Goal: Task Accomplishment & Management: Manage account settings

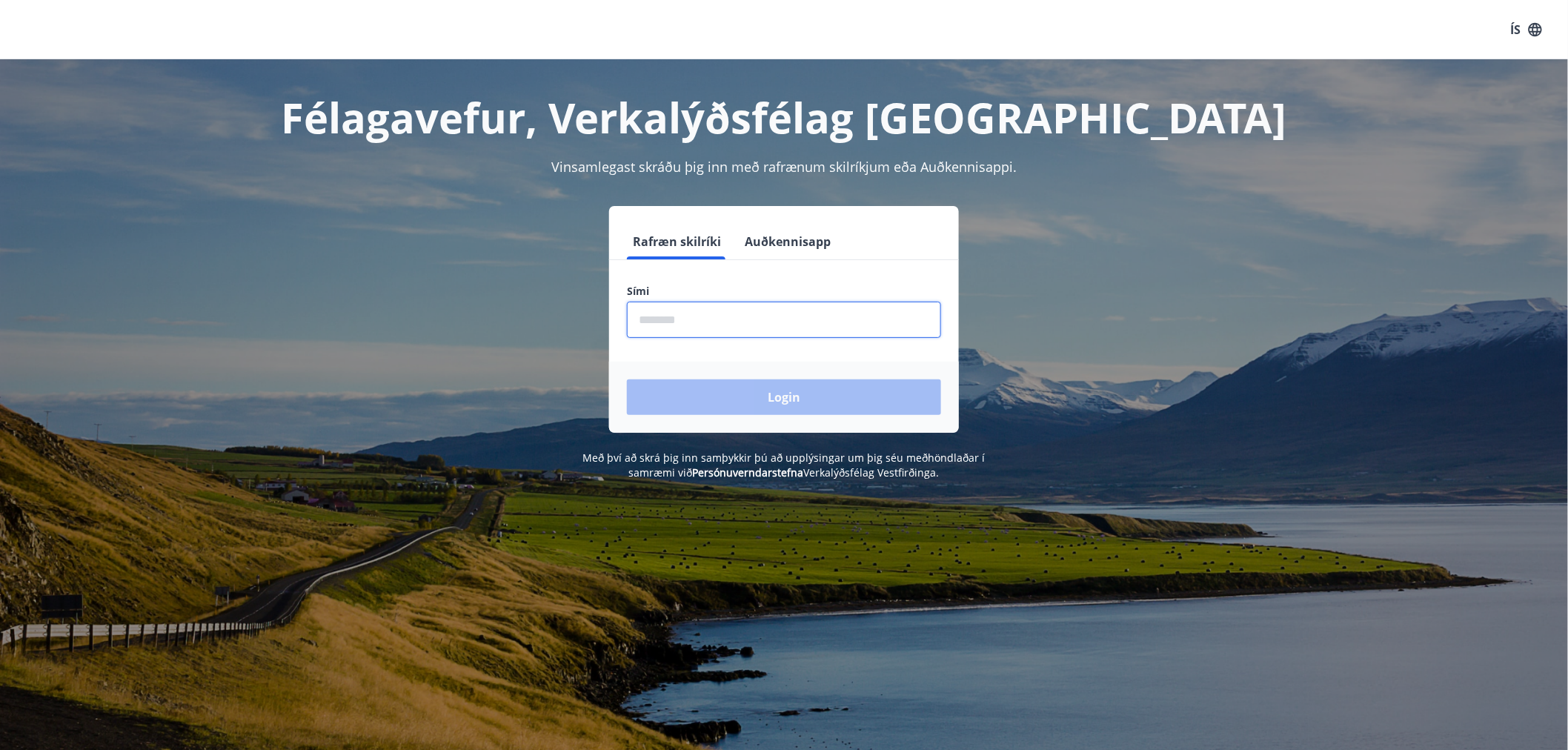
click at [714, 323] on input "phone" at bounding box center [784, 319] width 314 height 36
type input "********"
click at [627, 379] on button "Login" at bounding box center [784, 397] width 314 height 36
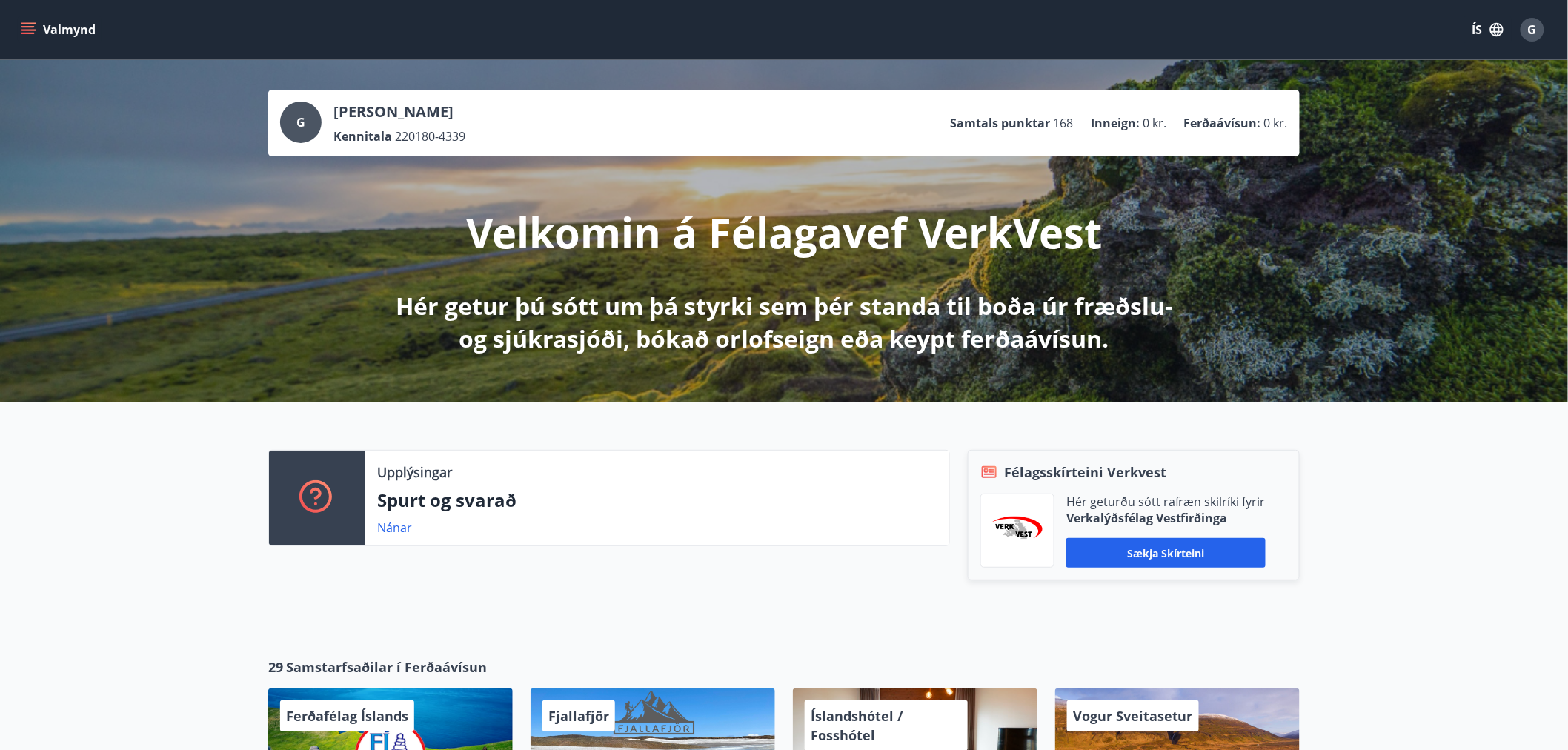
click at [26, 24] on icon "menu" at bounding box center [30, 24] width 16 height 2
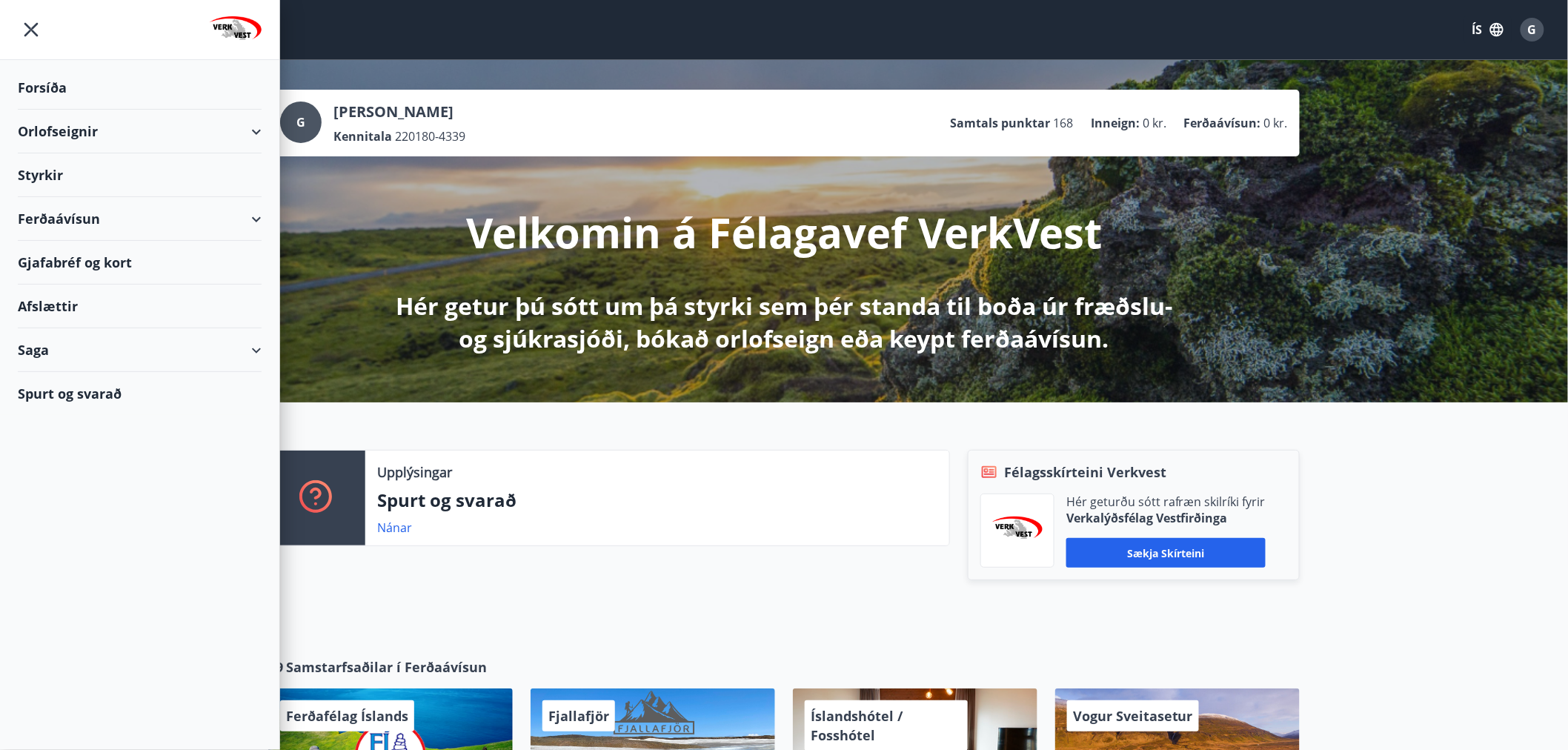
click at [74, 130] on div "Orlofseignir" at bounding box center [139, 131] width 244 height 44
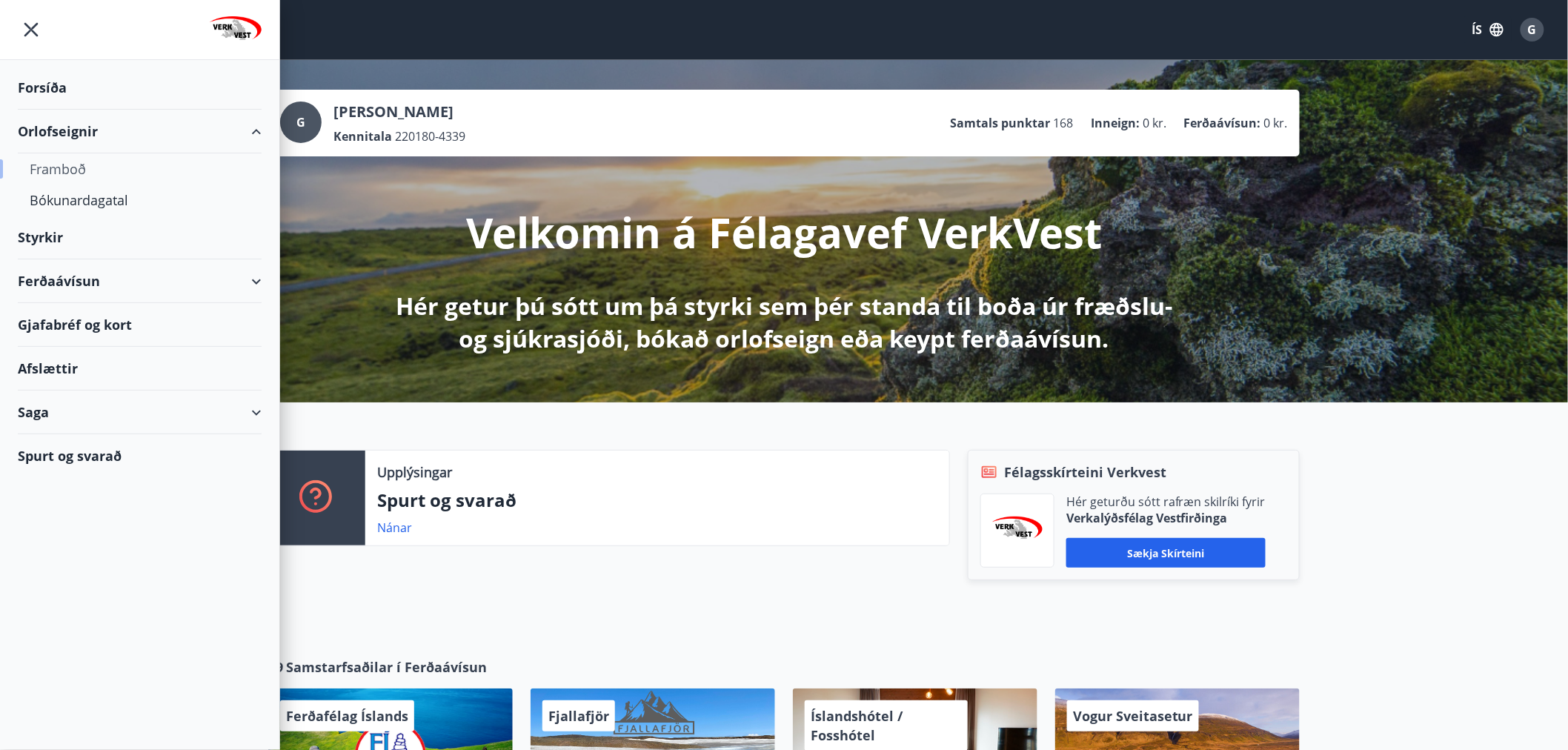
click at [57, 165] on div "Framboð" at bounding box center [140, 169] width 220 height 31
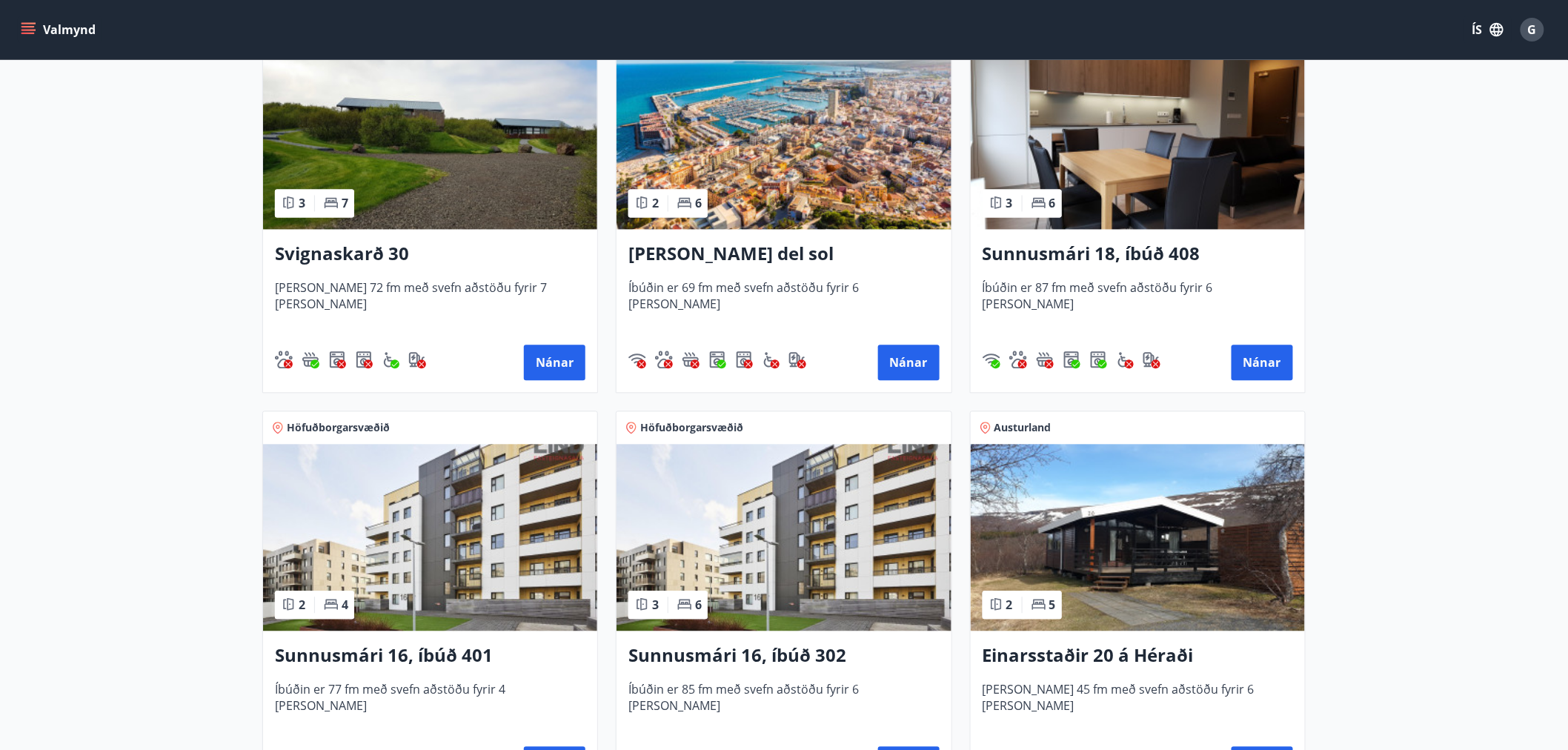
scroll to position [1152, 0]
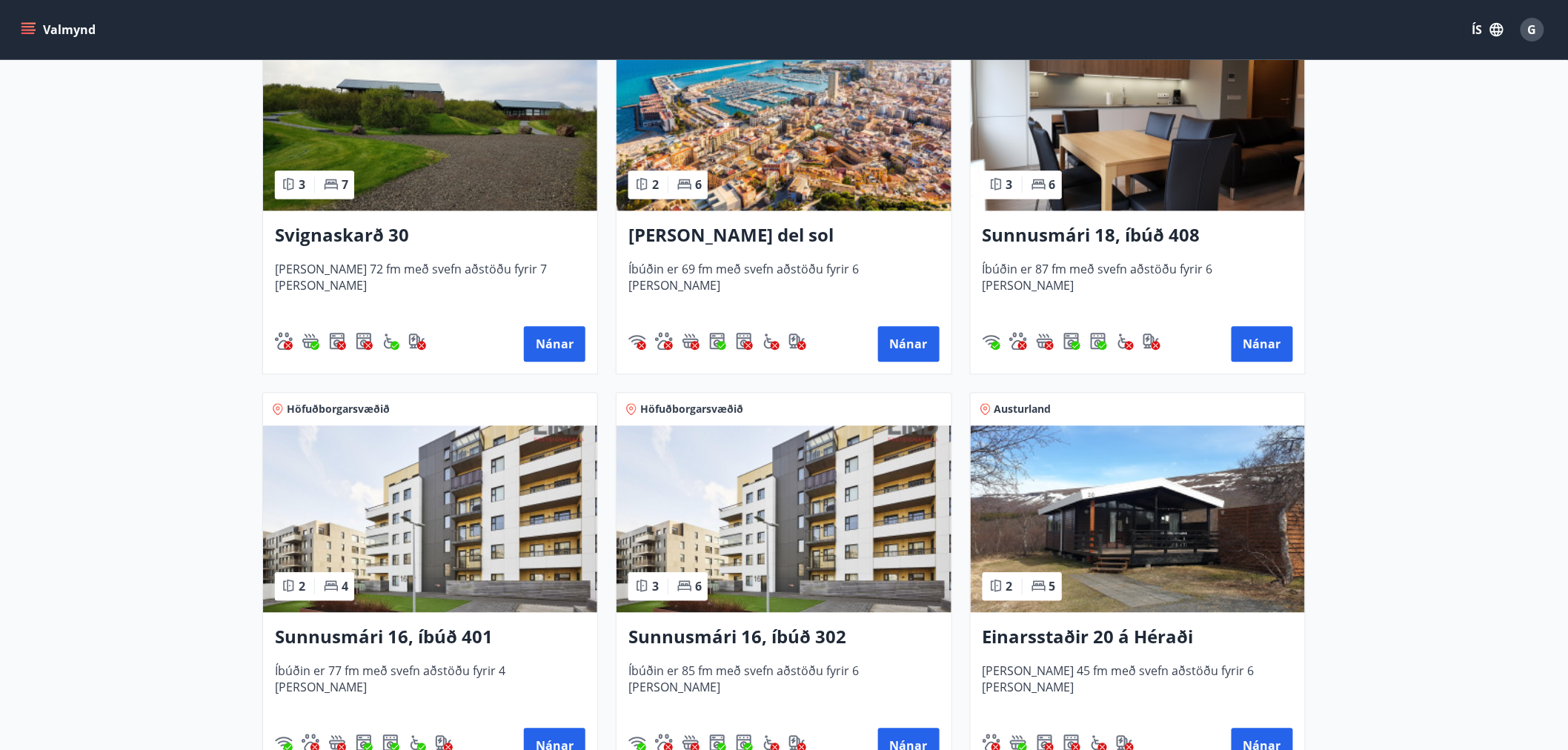
click at [374, 546] on img at bounding box center [430, 519] width 334 height 187
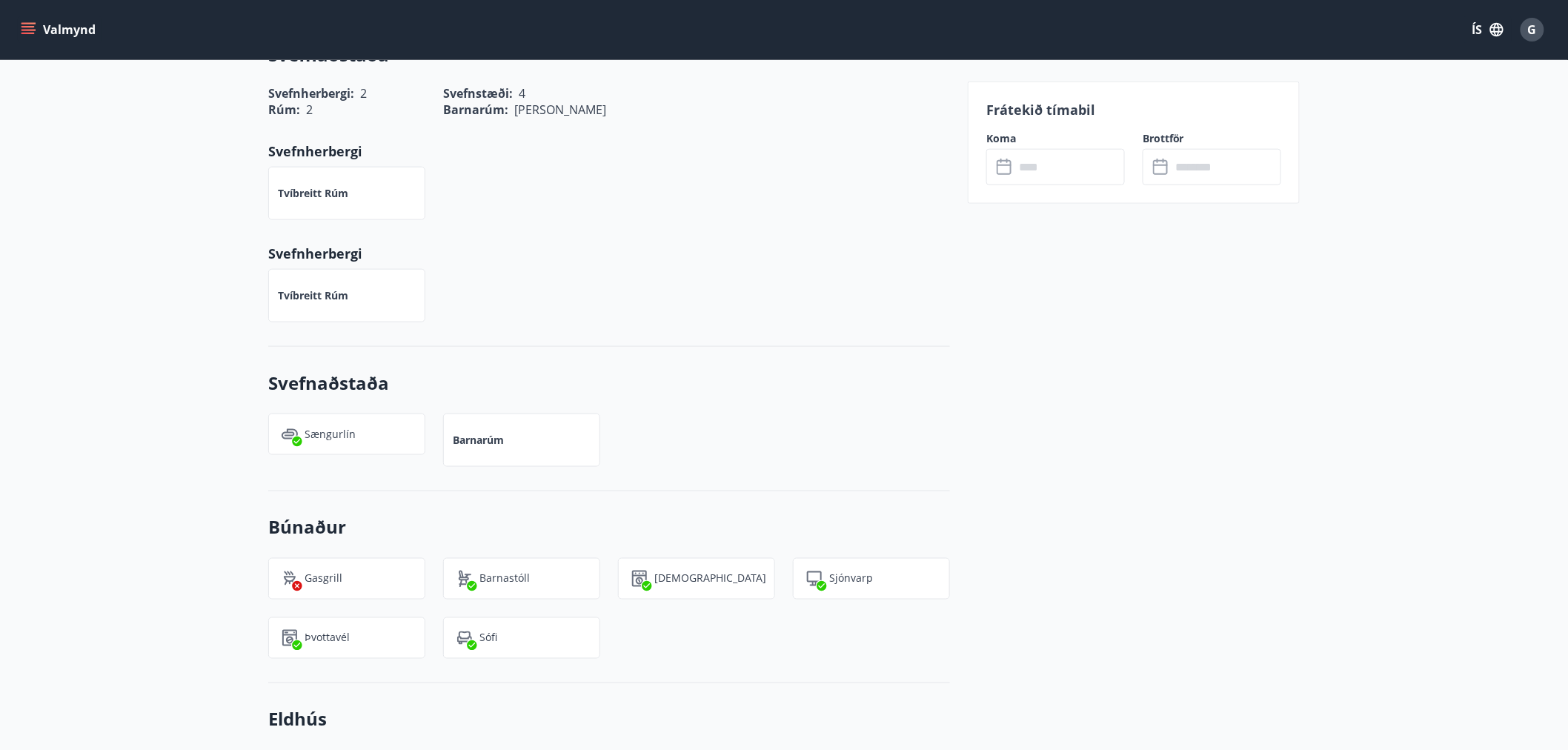
scroll to position [514, 0]
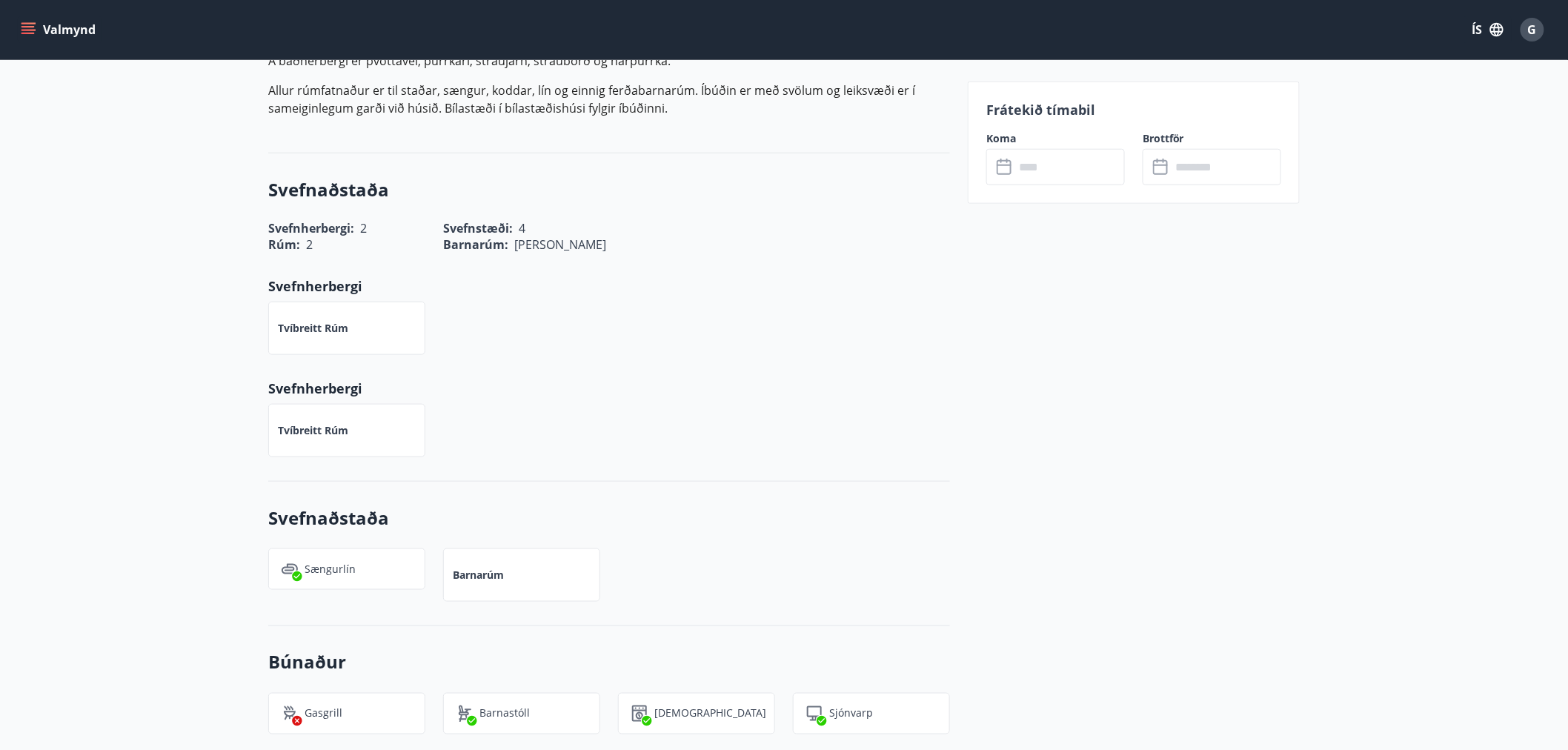
click at [26, 22] on icon "menu" at bounding box center [28, 30] width 15 height 15
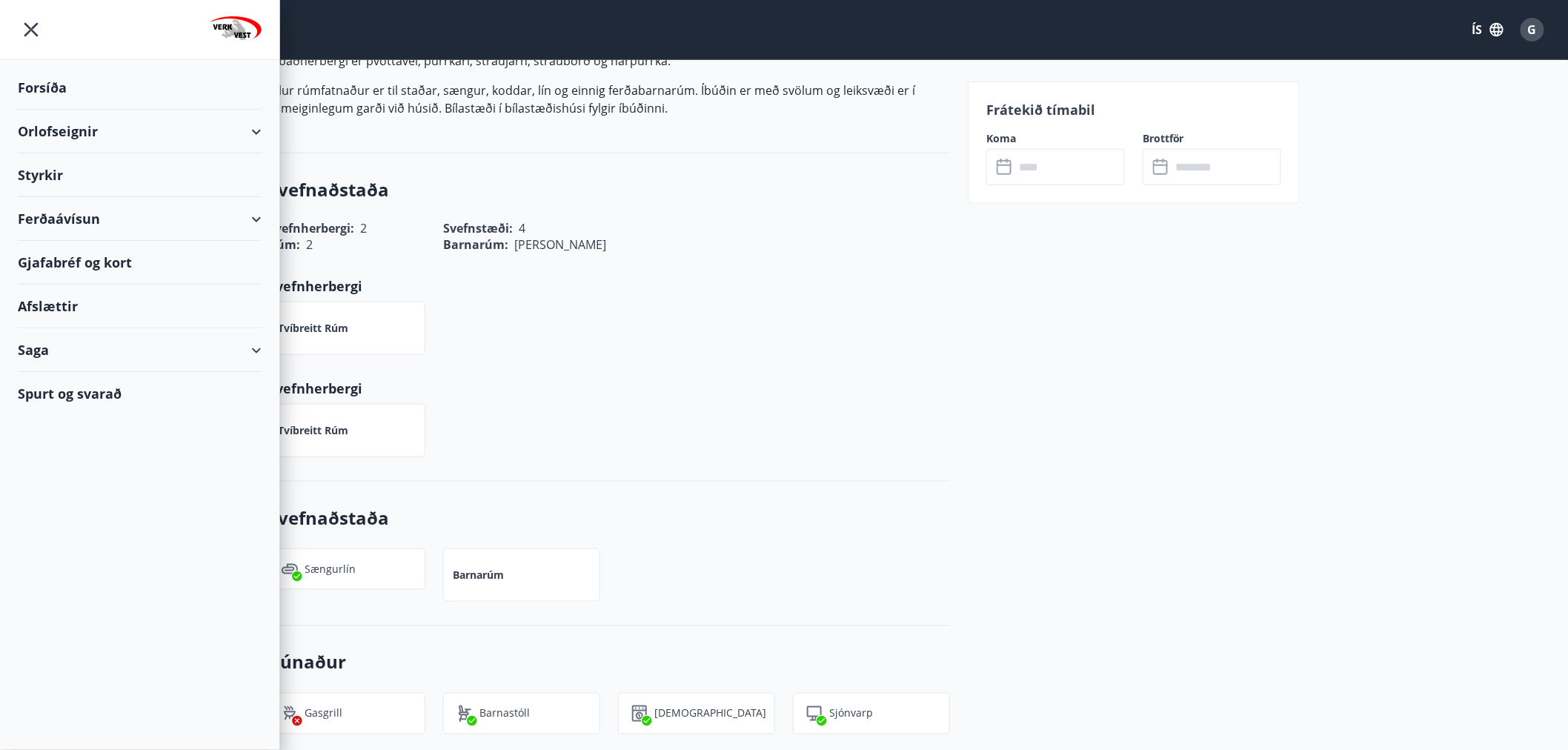
click at [58, 128] on div "Orlofseignir" at bounding box center [139, 131] width 244 height 44
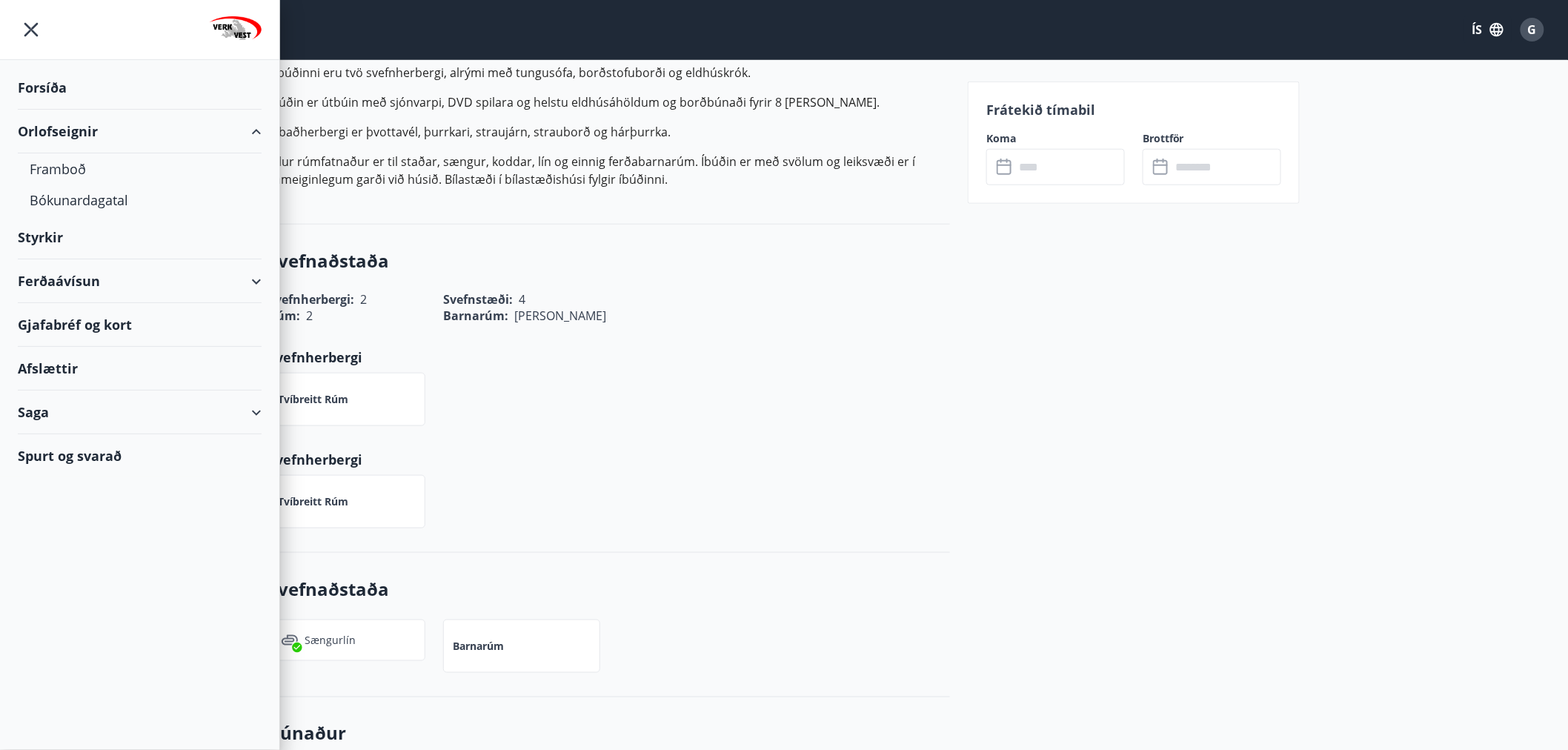
scroll to position [585, 0]
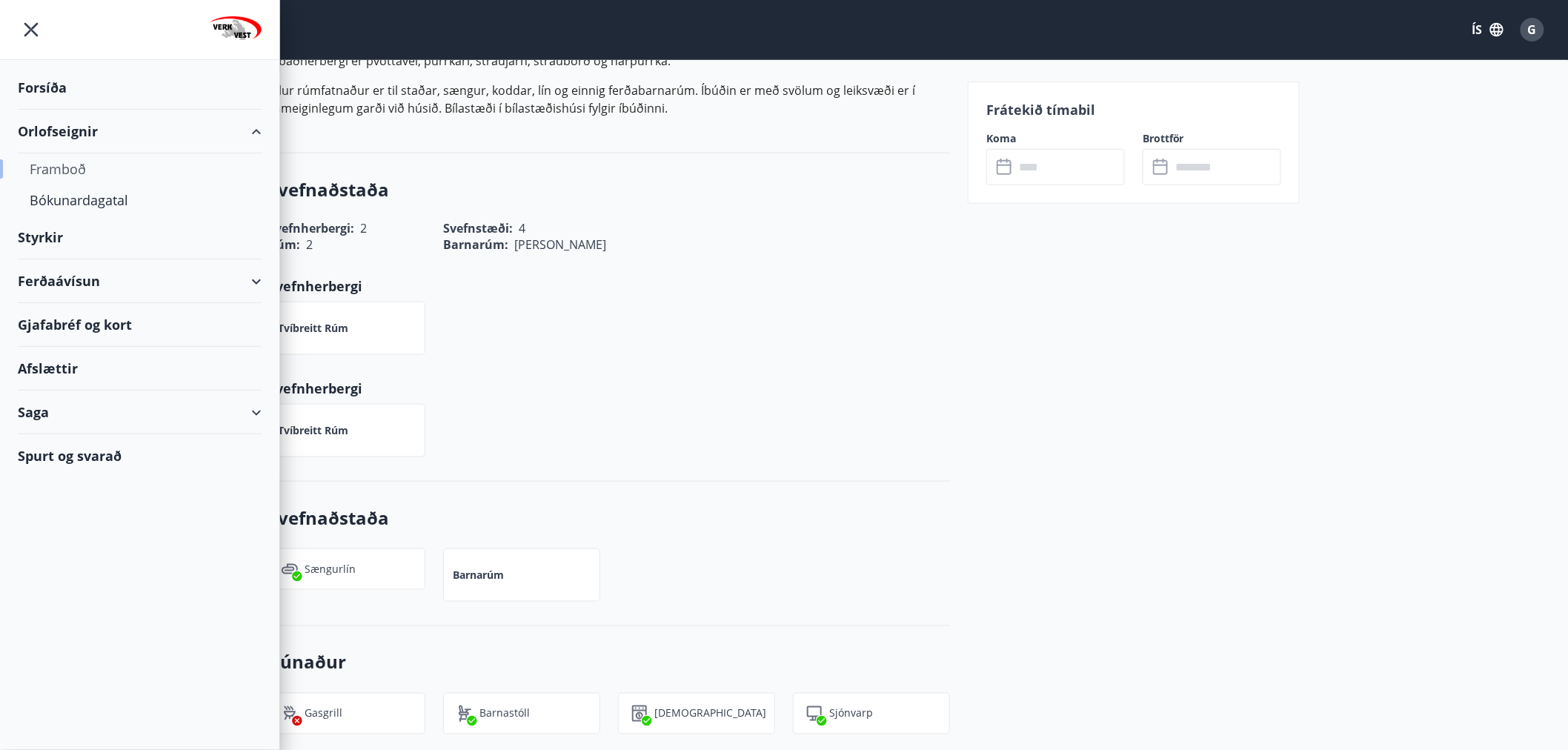
click at [61, 166] on div "Framboð" at bounding box center [140, 169] width 220 height 31
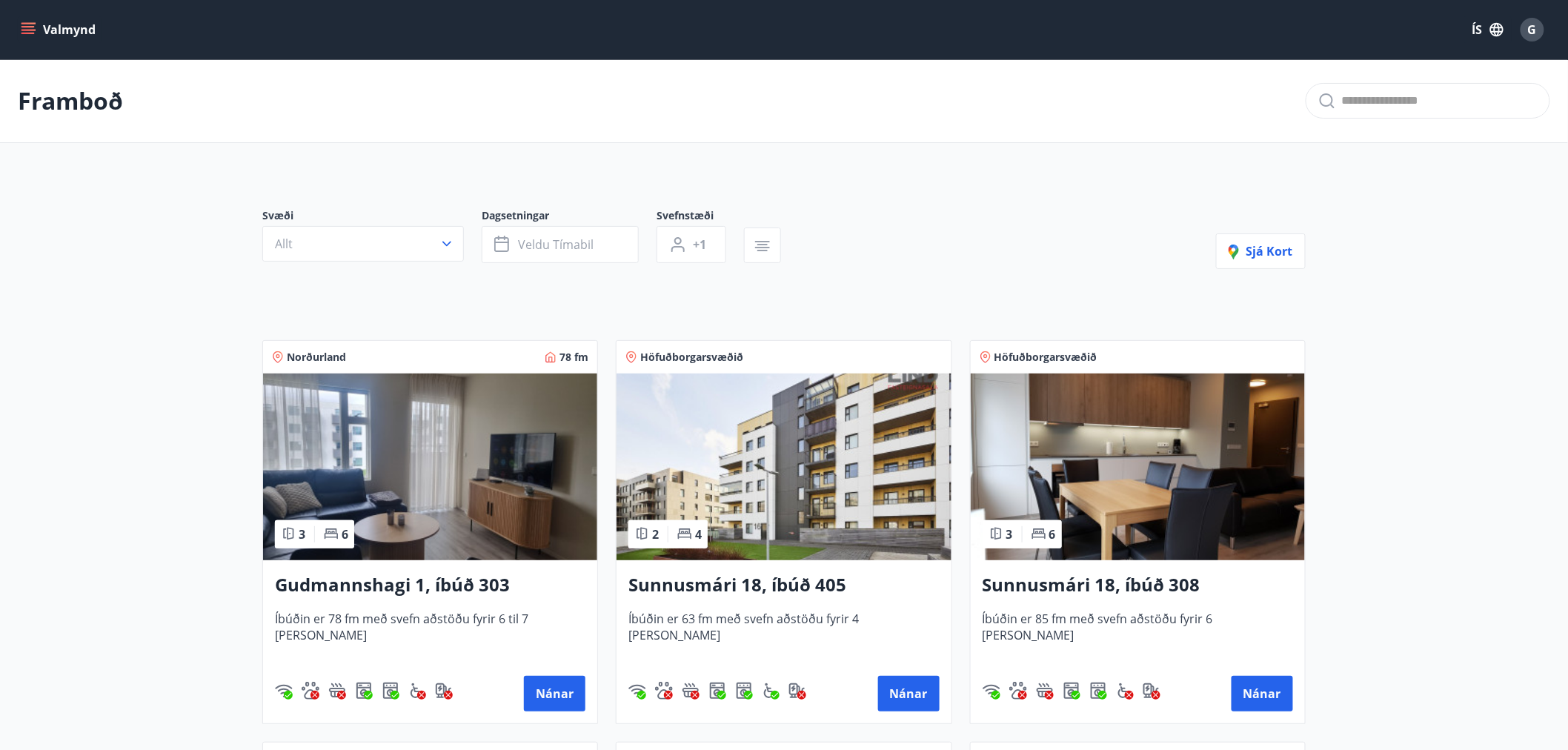
click at [1528, 22] on span "G" at bounding box center [1532, 30] width 9 height 16
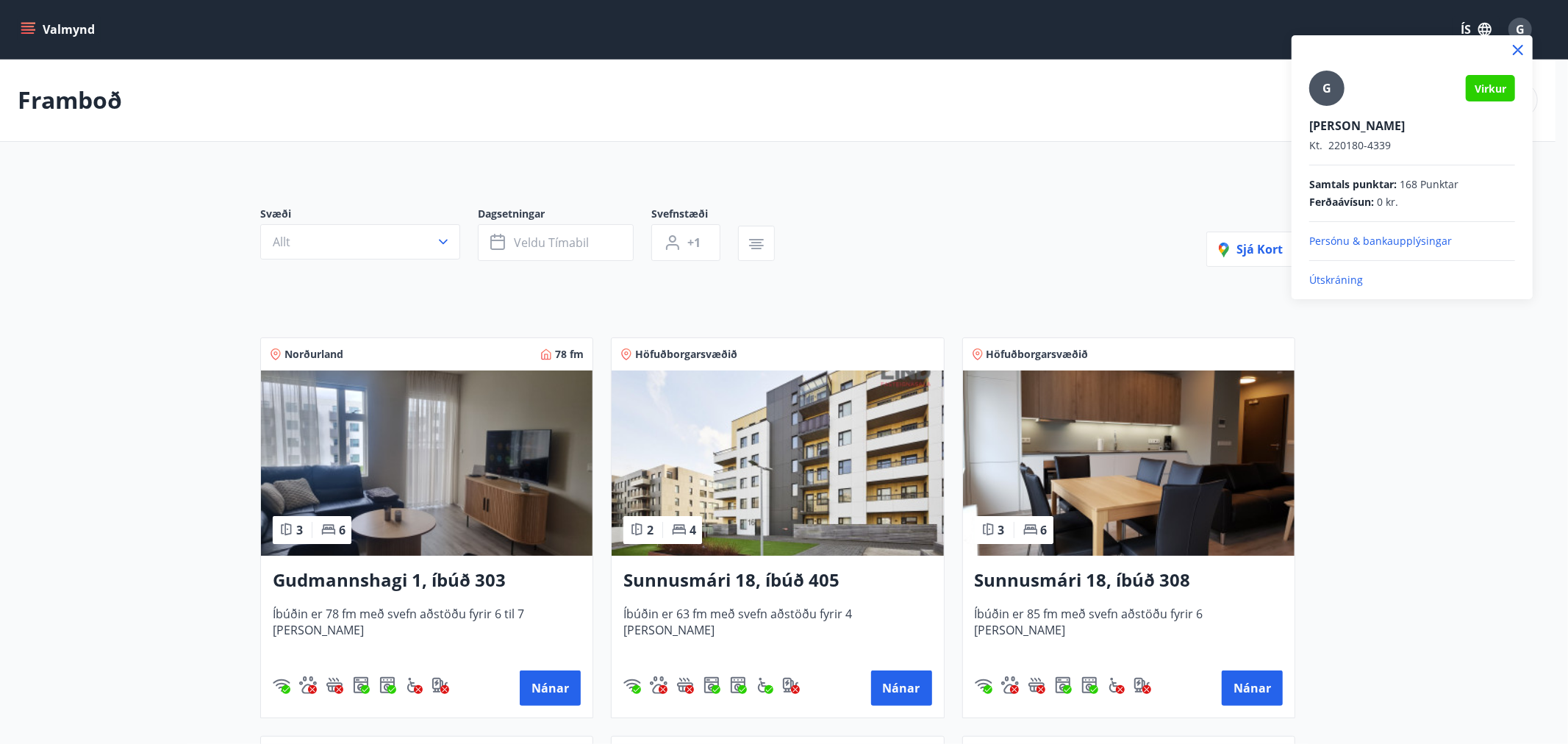
click at [1341, 276] on p "Útskráning" at bounding box center [1412, 280] width 206 height 15
